Goal: Obtain resource: Obtain resource

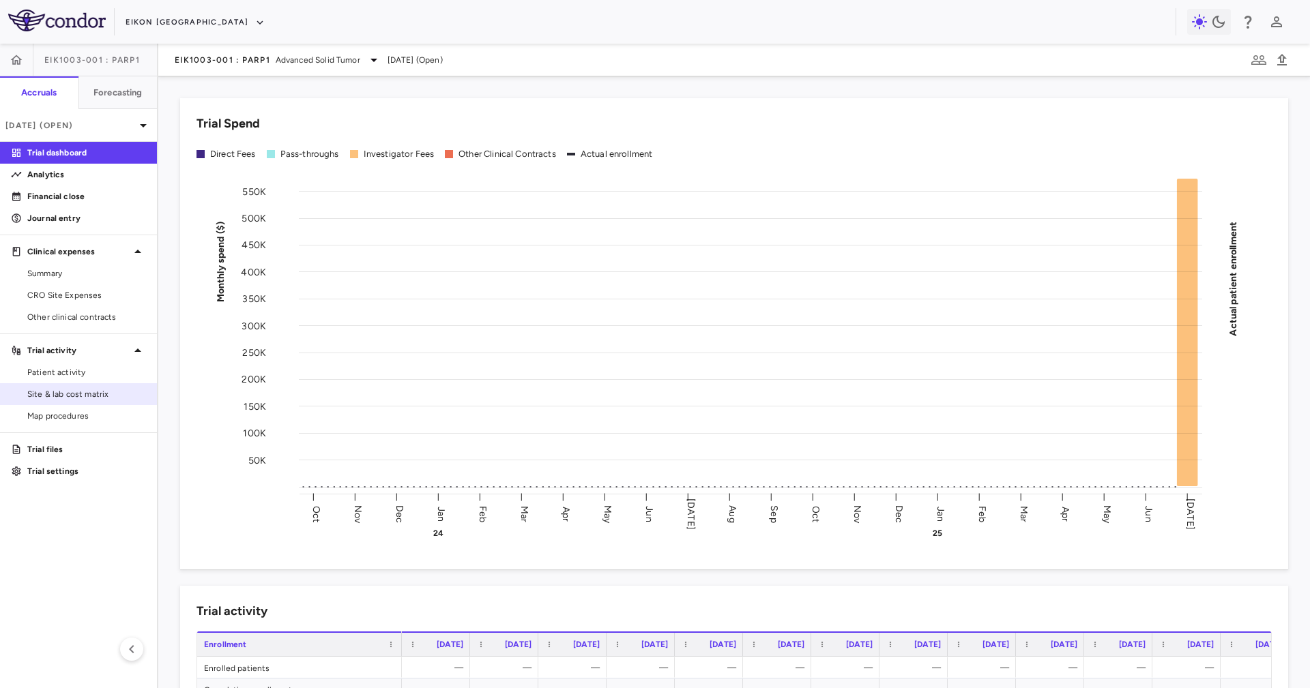
click at [102, 389] on span "Site & lab cost matrix" at bounding box center [86, 394] width 119 height 12
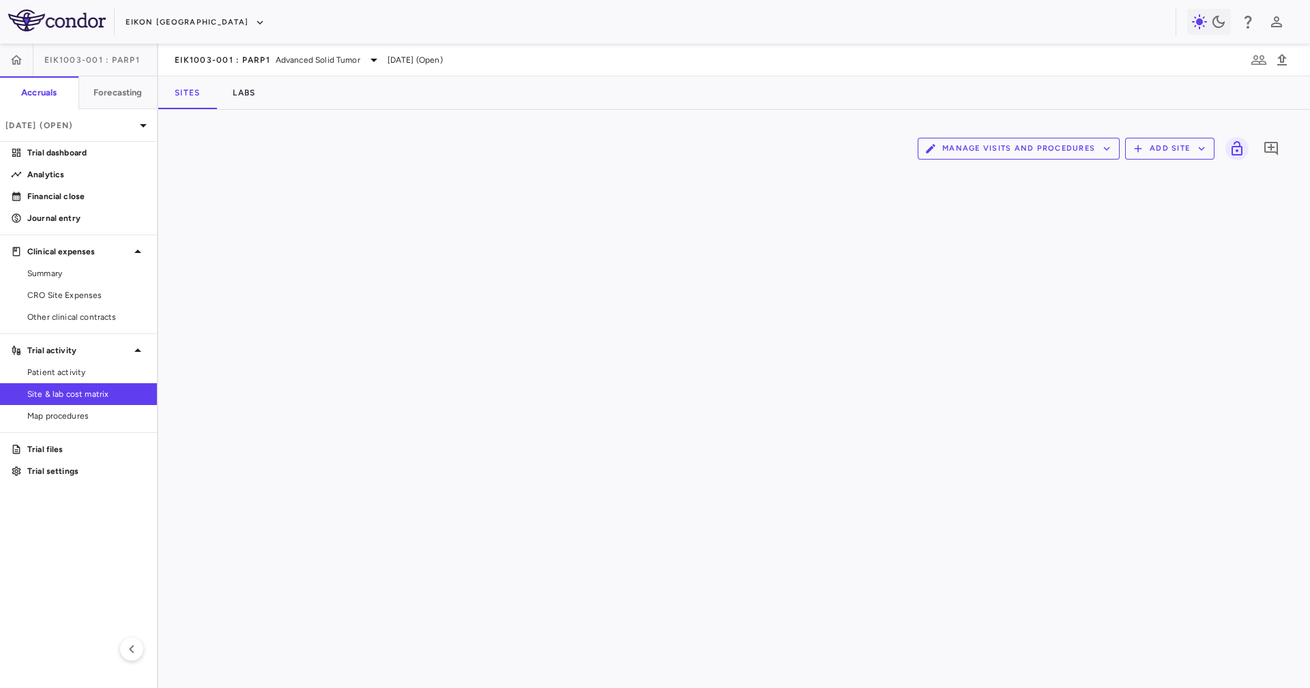
click at [381, 102] on div "Sites Labs" at bounding box center [733, 92] width 1151 height 33
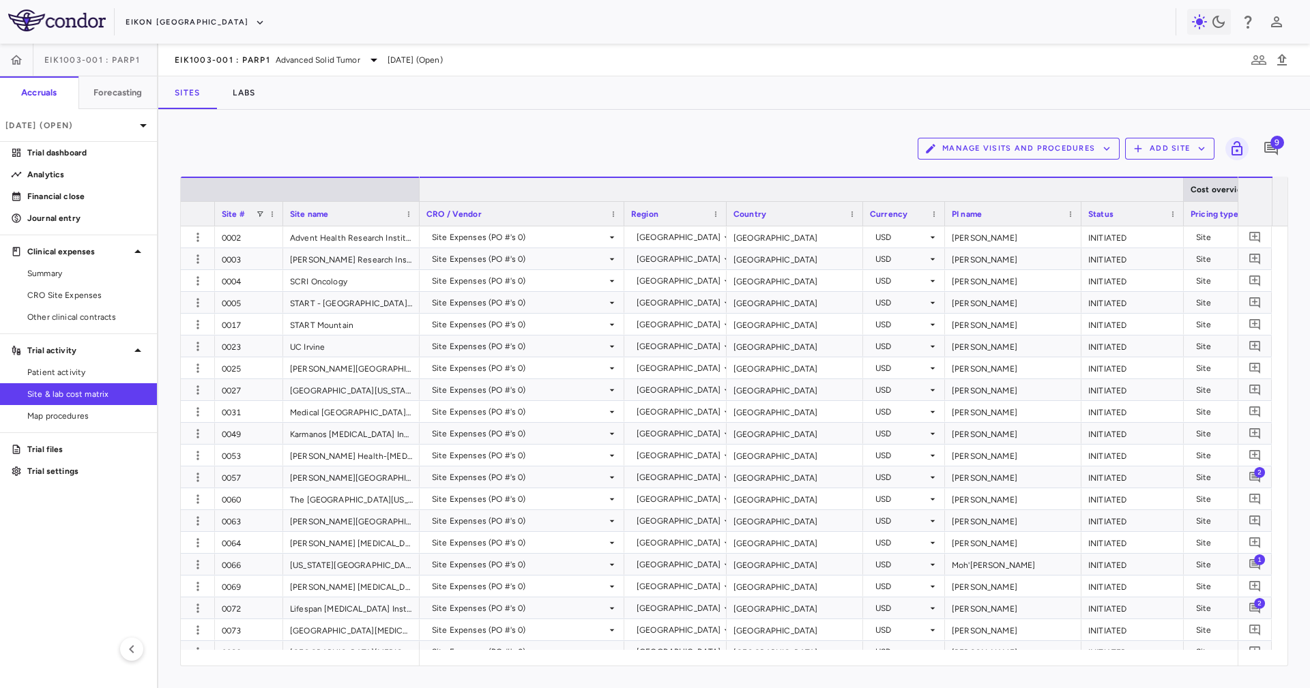
drag, startPoint x: 449, startPoint y: 162, endPoint x: 468, endPoint y: 179, distance: 25.2
click at [449, 164] on div "Manage Visits and Procedures Add Site 9" at bounding box center [734, 149] width 1108 height 34
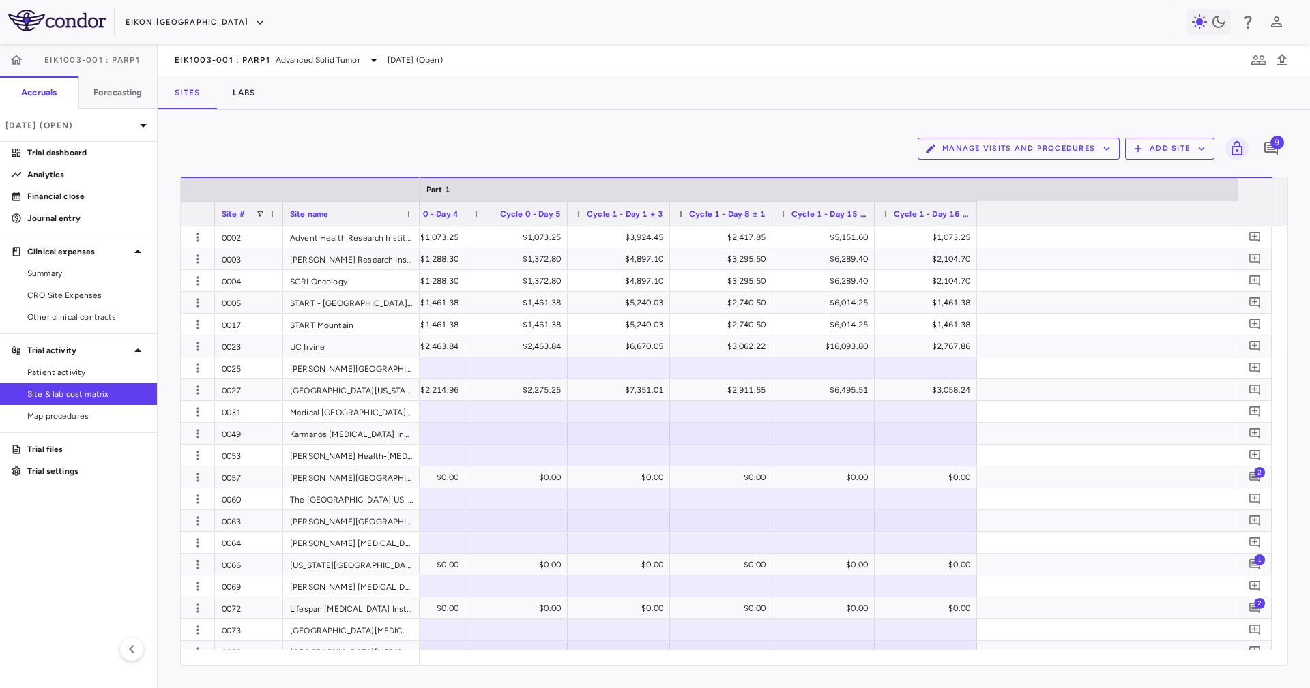
scroll to position [0, 1704]
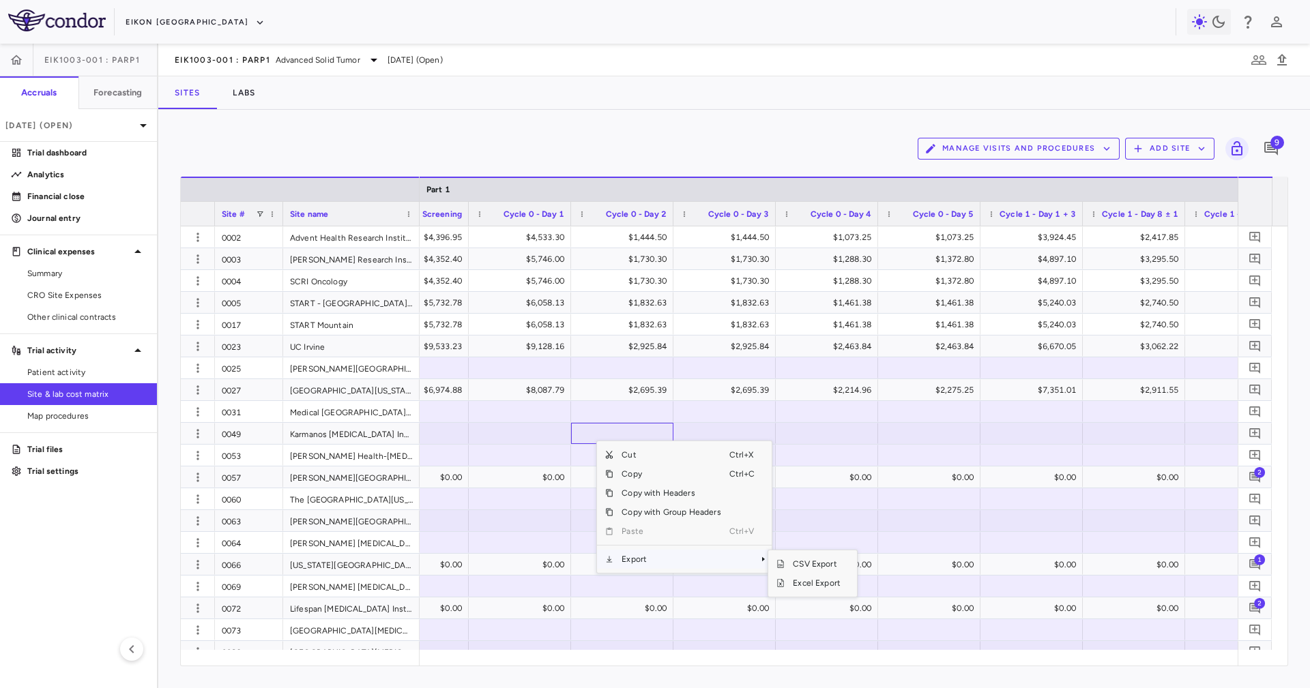
click at [655, 458] on span "Export" at bounding box center [670, 559] width 115 height 19
click at [824, 458] on span "Excel Export" at bounding box center [816, 583] width 64 height 19
